Goal: Information Seeking & Learning: Find specific page/section

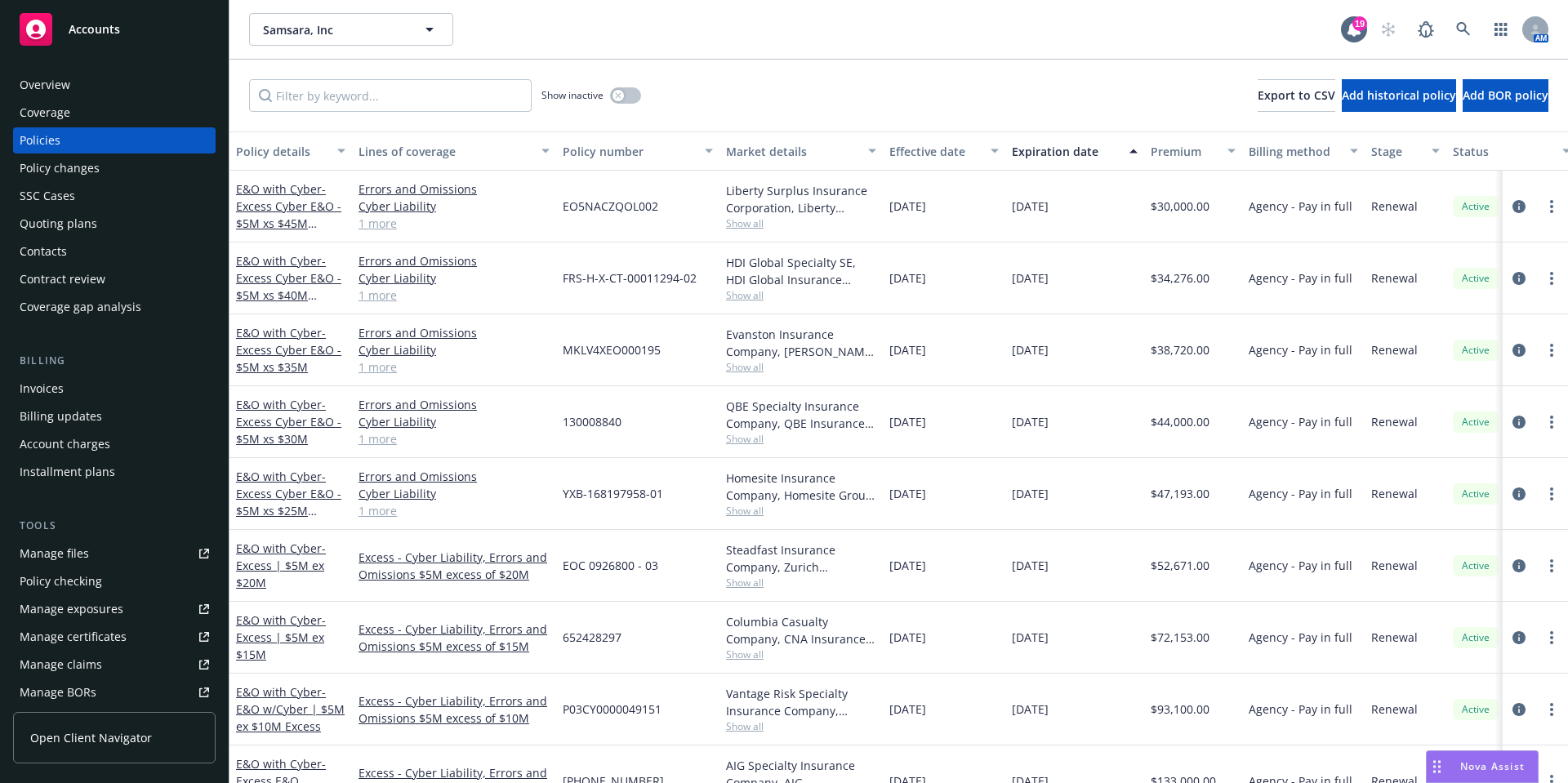
scroll to position [125, 0]
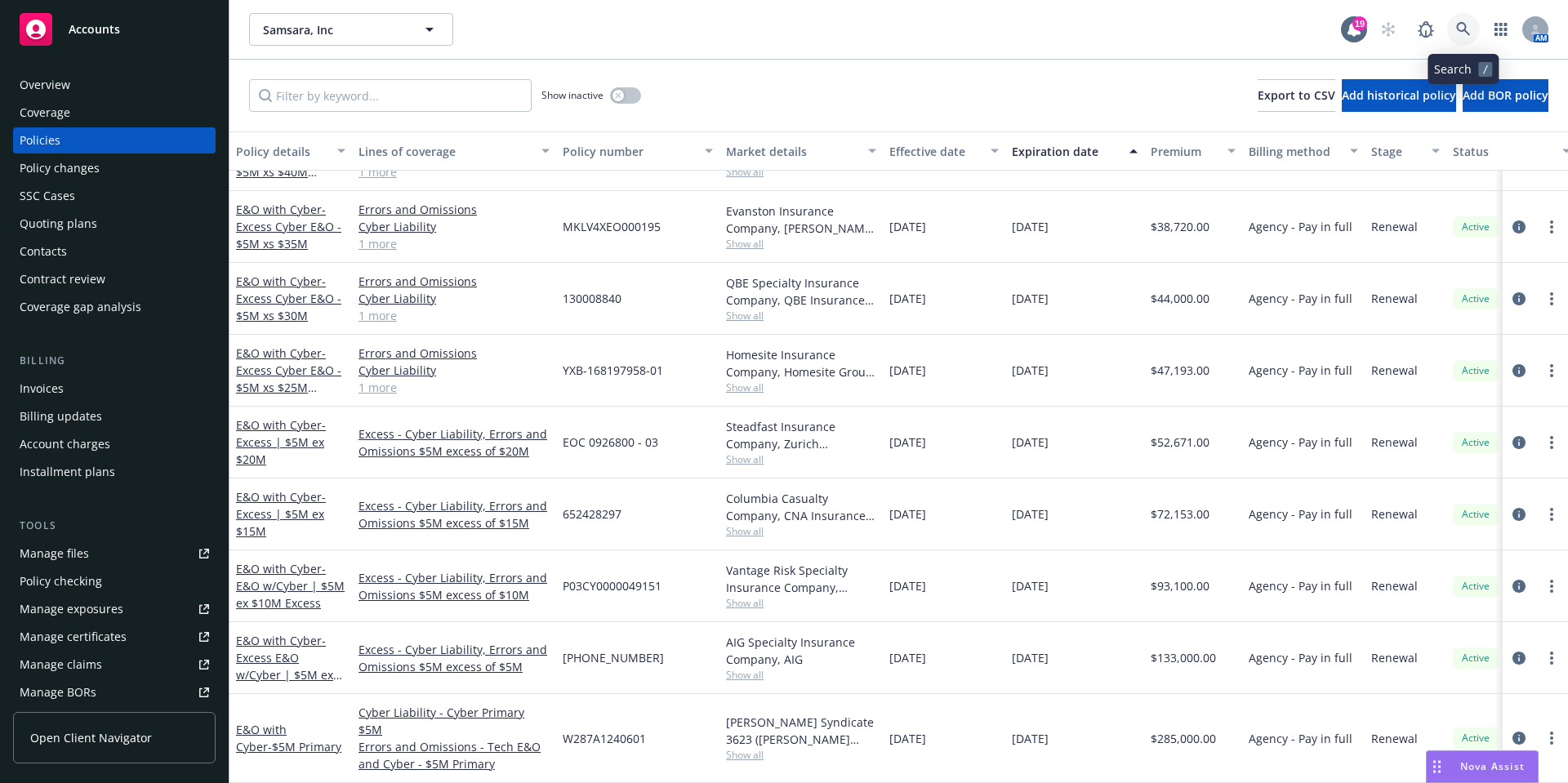
click at [1465, 22] on icon at bounding box center [1464, 29] width 14 height 14
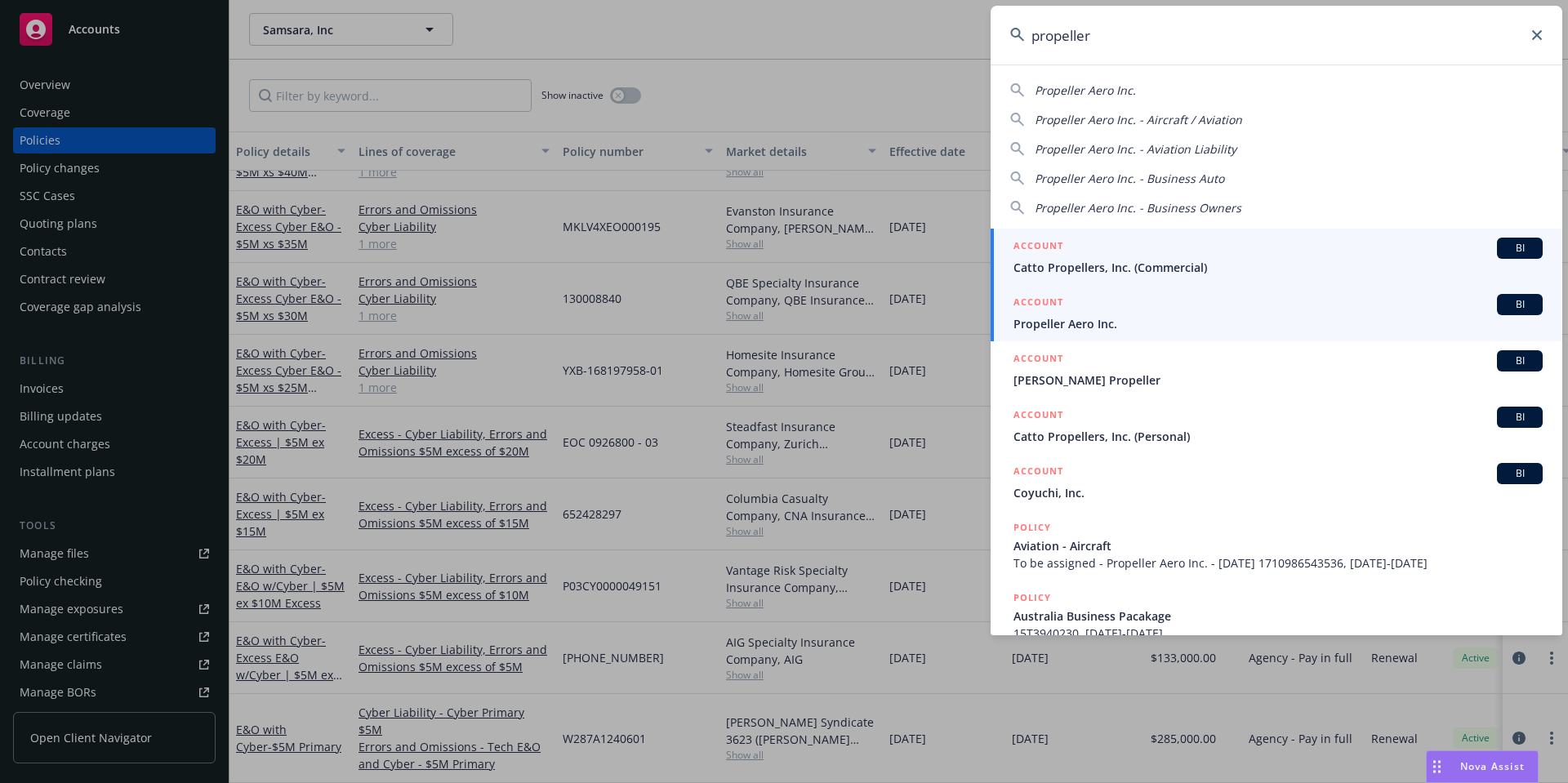
type input "propeller"
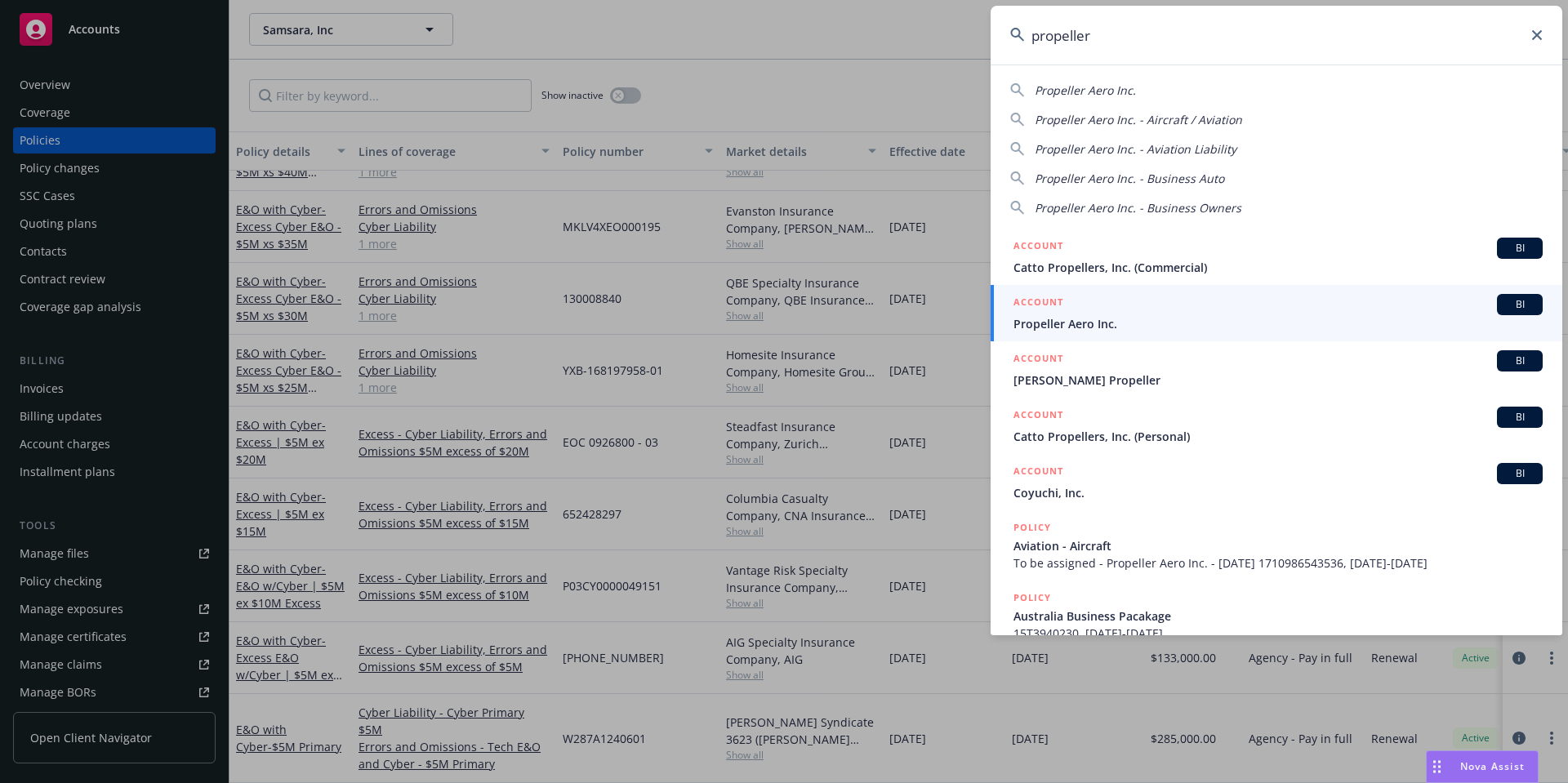
click at [1076, 312] on div "ACCOUNT BI" at bounding box center [1278, 305] width 529 height 21
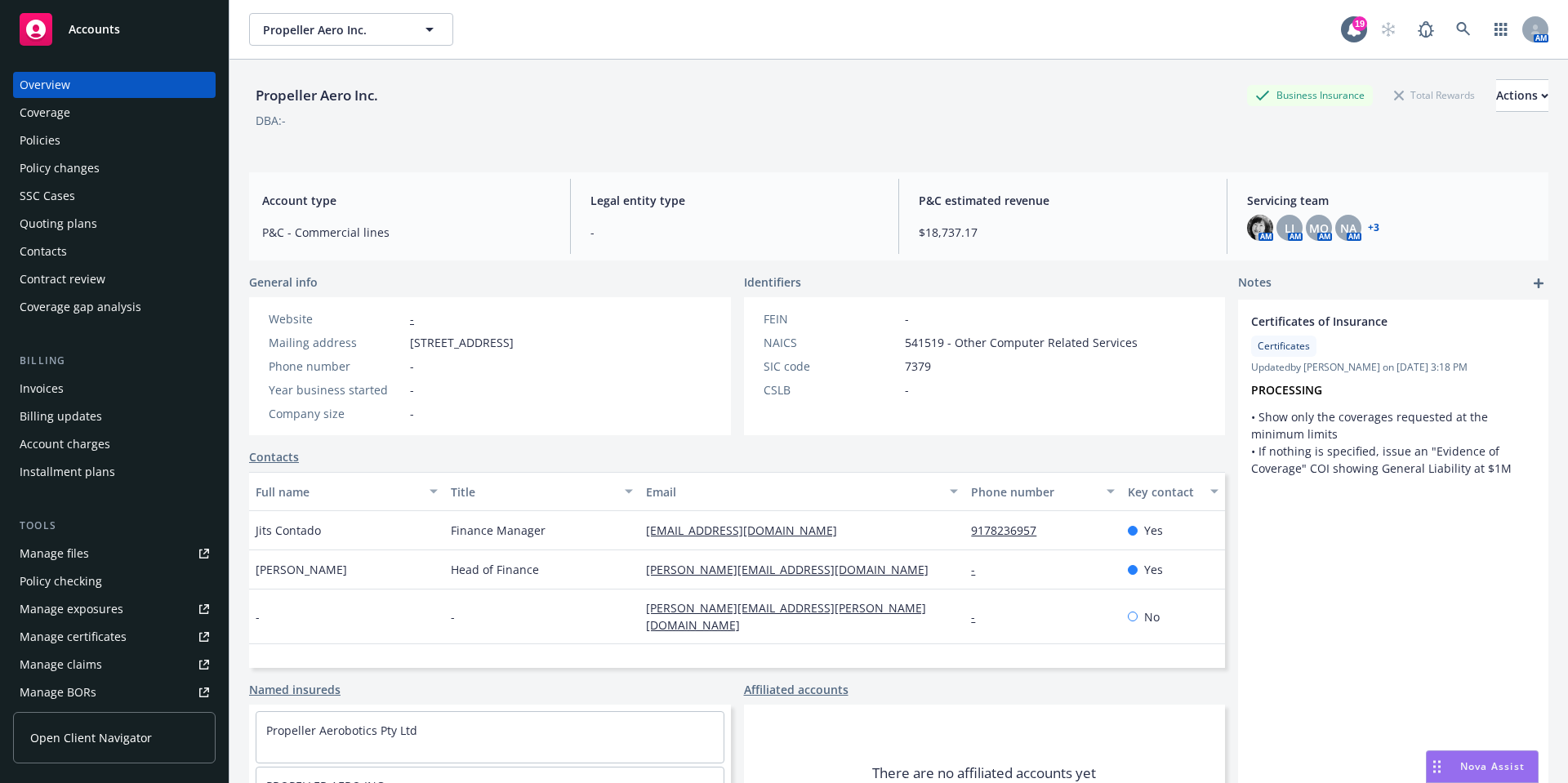
click at [108, 143] on div "Policies" at bounding box center [114, 140] width 189 height 26
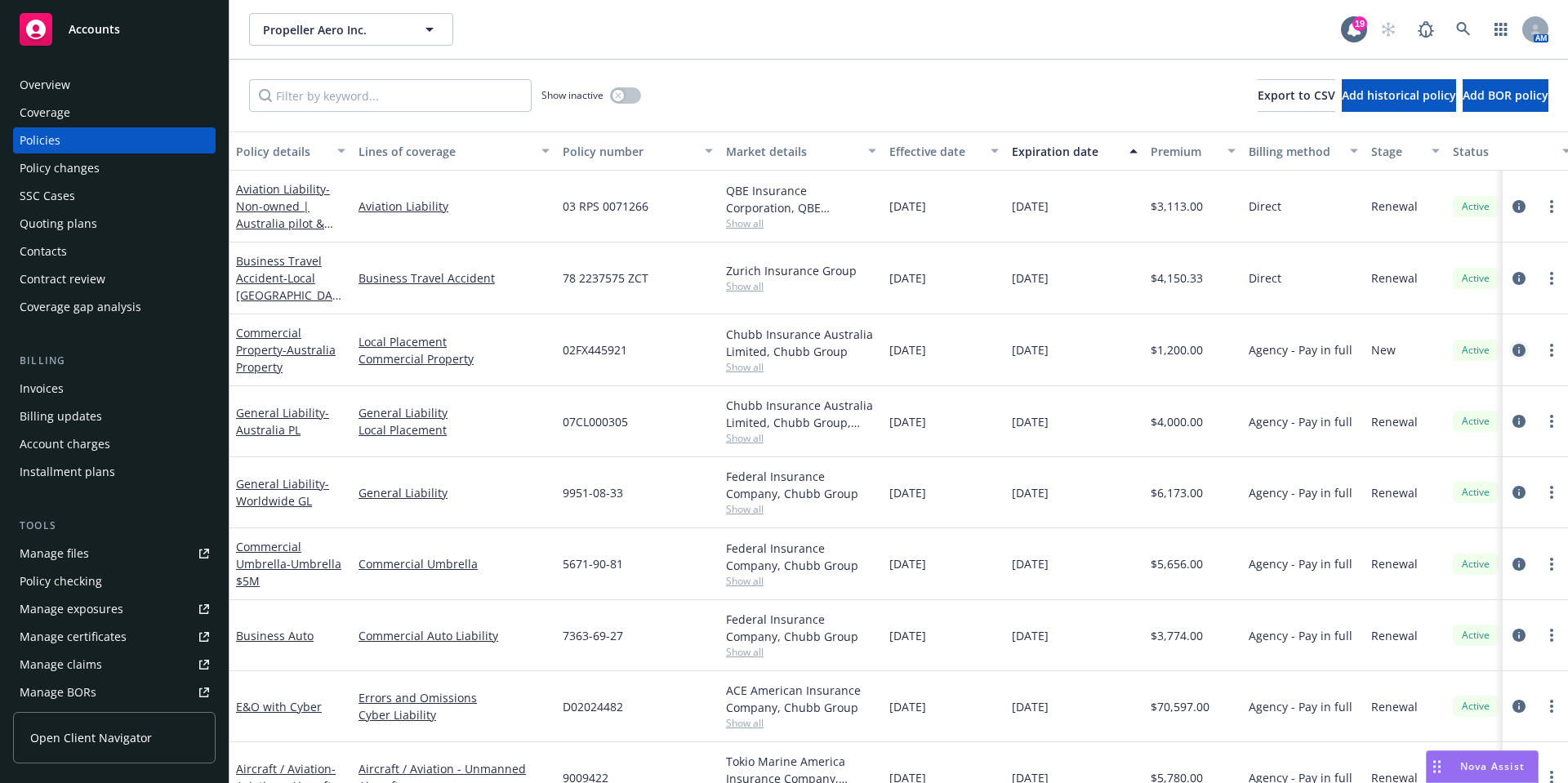
click at [1513, 350] on icon "circleInformation" at bounding box center [1520, 350] width 14 height 14
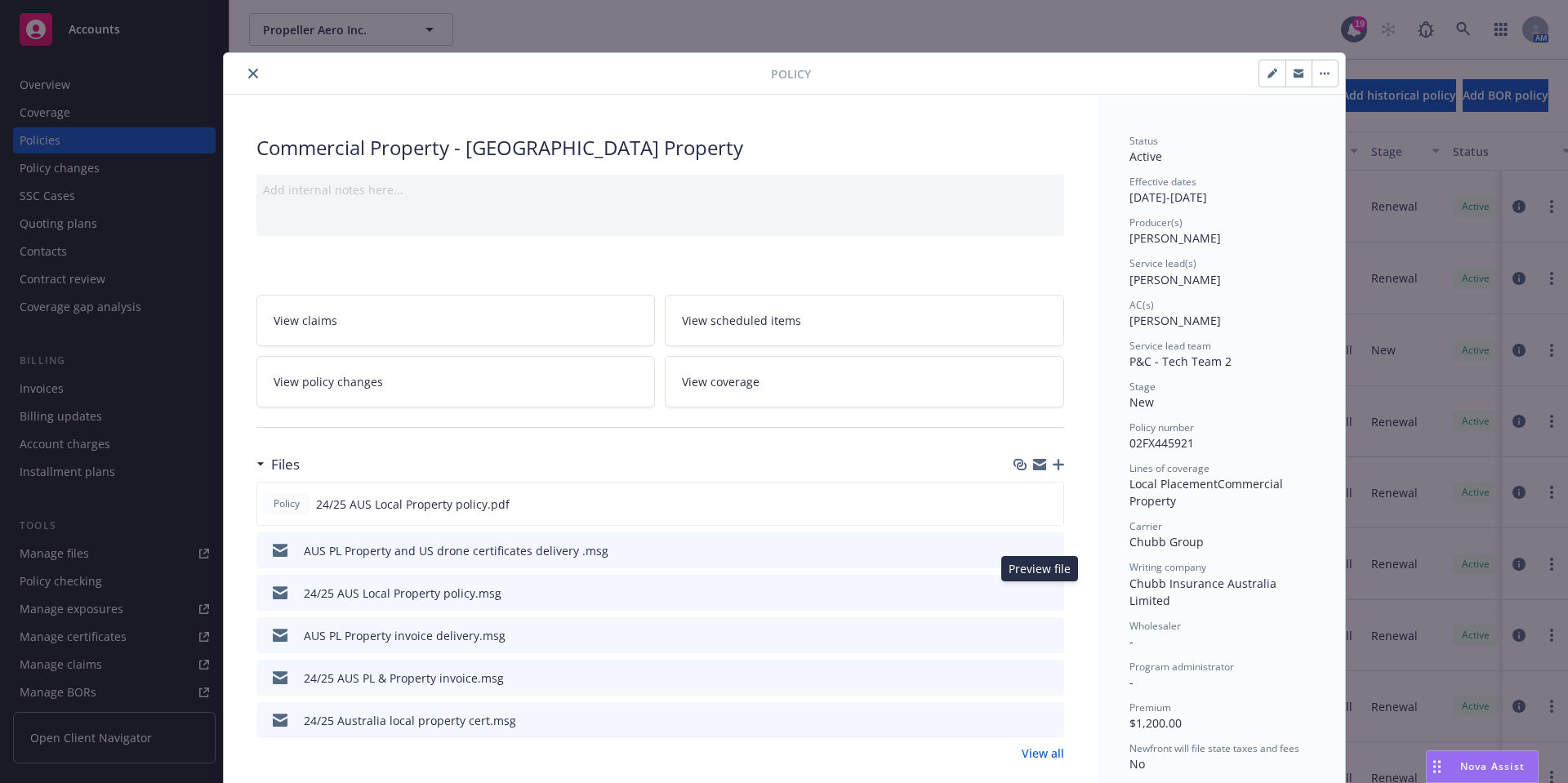
click at [1042, 592] on icon "preview file" at bounding box center [1049, 592] width 14 height 12
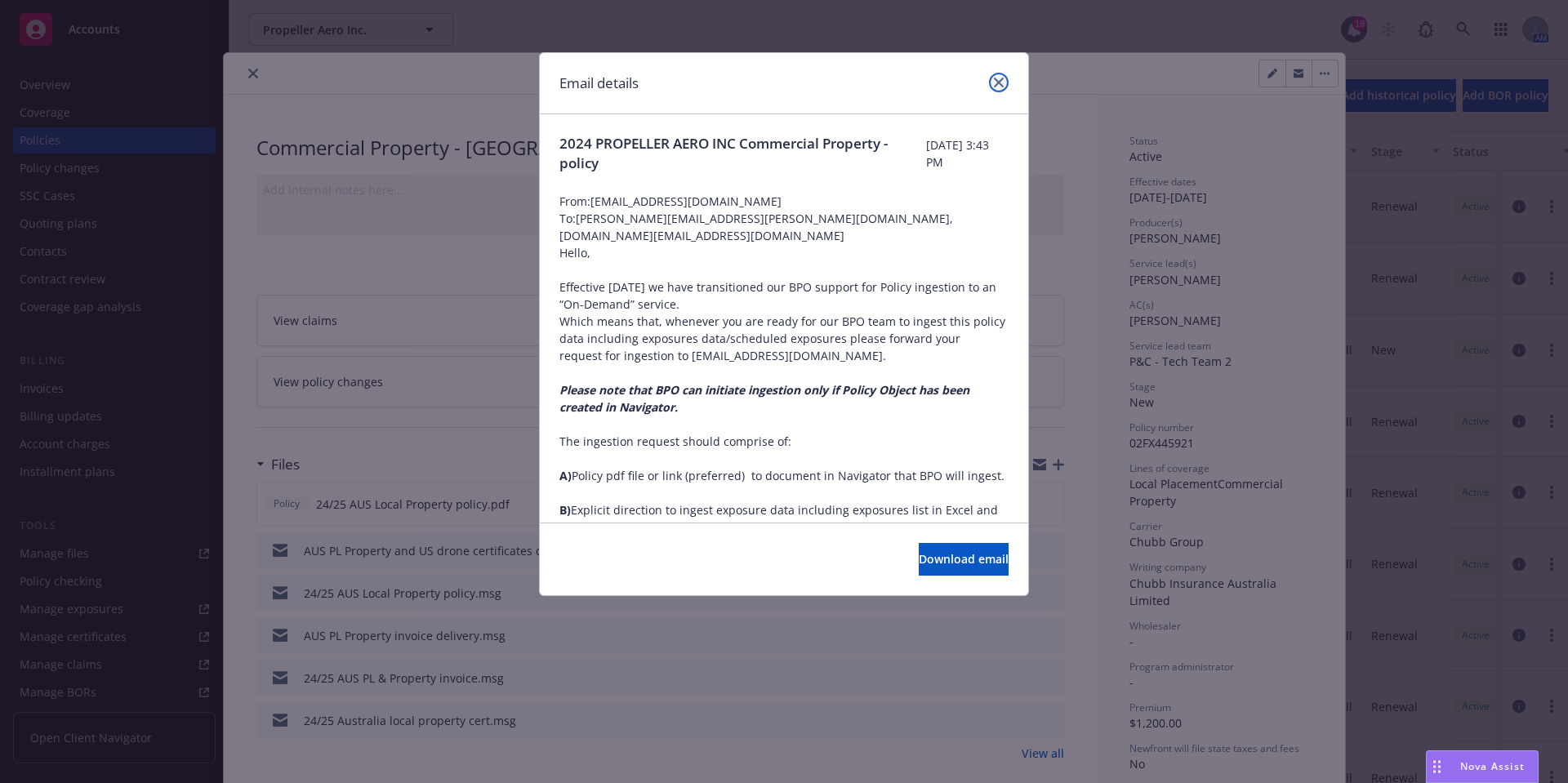
click at [997, 84] on icon "close" at bounding box center [999, 82] width 10 height 10
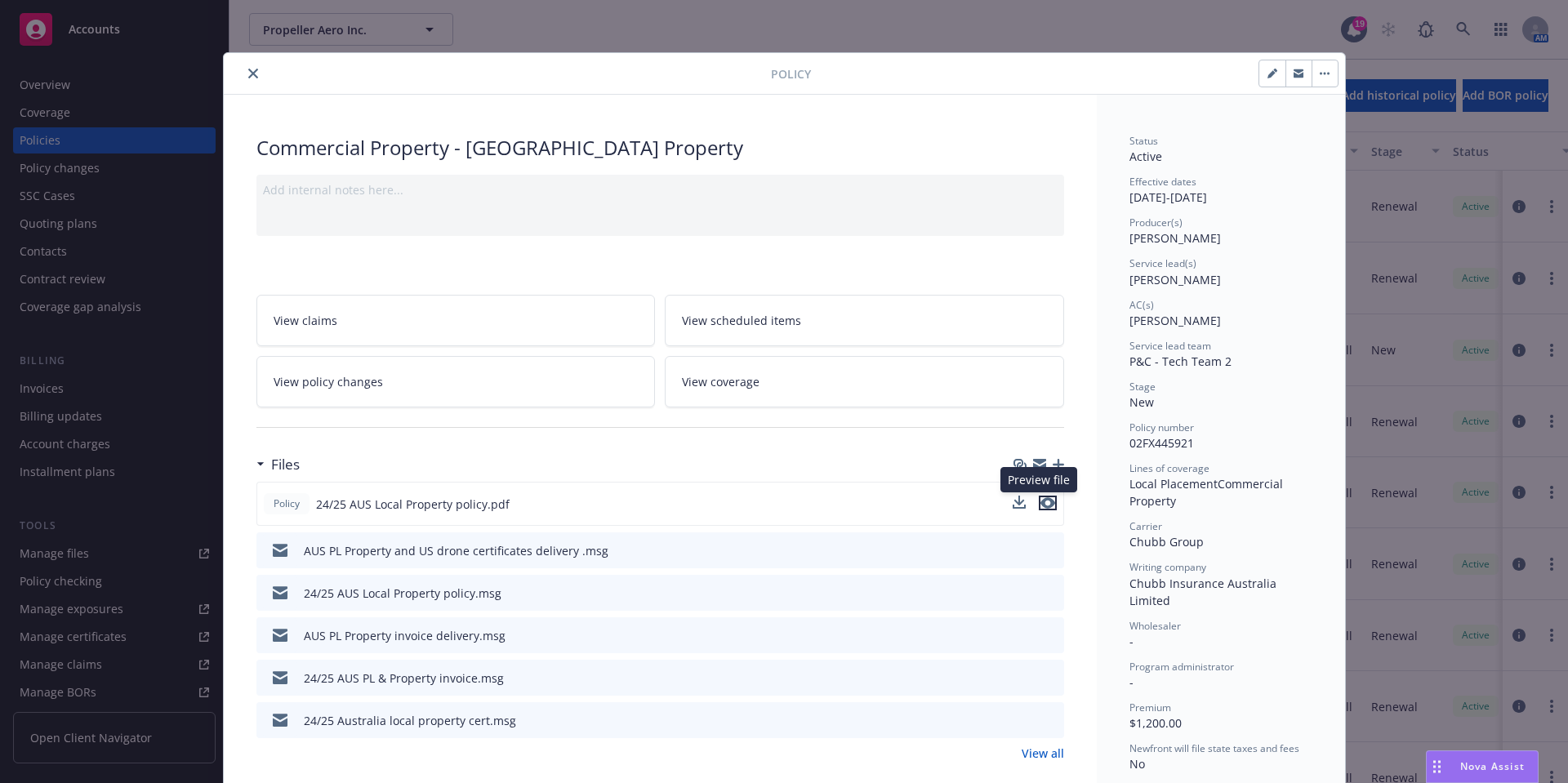
click at [1043, 504] on icon "preview file" at bounding box center [1048, 503] width 14 height 12
